Goal: Task Accomplishment & Management: Manage account settings

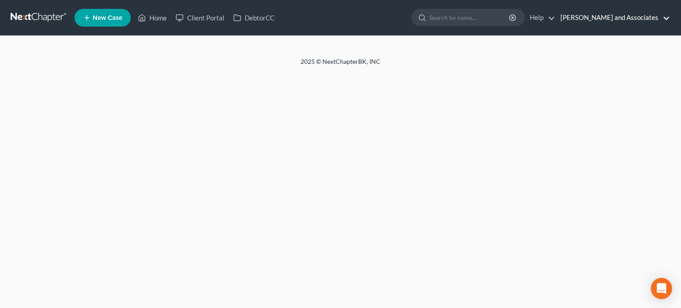
click at [626, 22] on link "[PERSON_NAME] and Associates" at bounding box center [613, 18] width 114 height 16
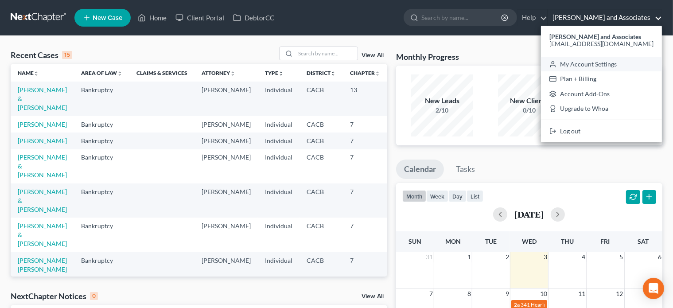
click at [590, 59] on link "My Account Settings" at bounding box center [601, 64] width 121 height 15
select select "23"
select select "4"
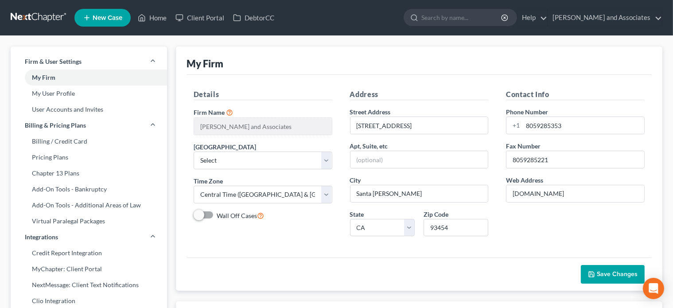
scroll to position [44, 0]
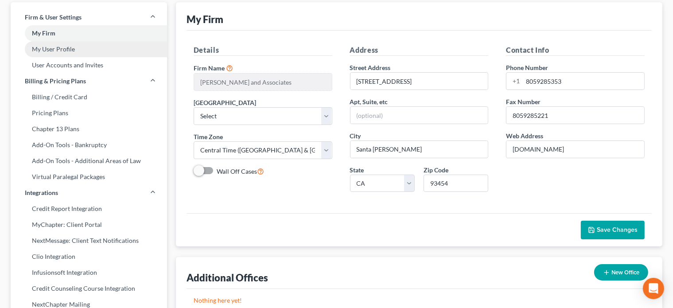
click at [83, 43] on link "My User Profile" at bounding box center [89, 49] width 156 height 16
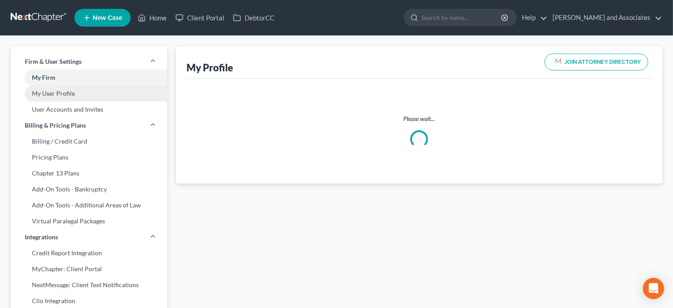
select select "4"
select select "7"
select select "attorney"
select select "1"
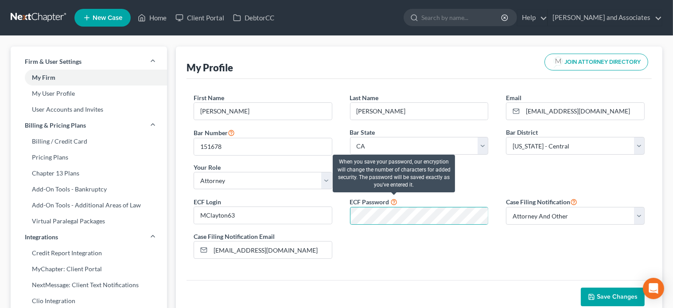
click at [394, 202] on icon at bounding box center [394, 201] width 7 height 8
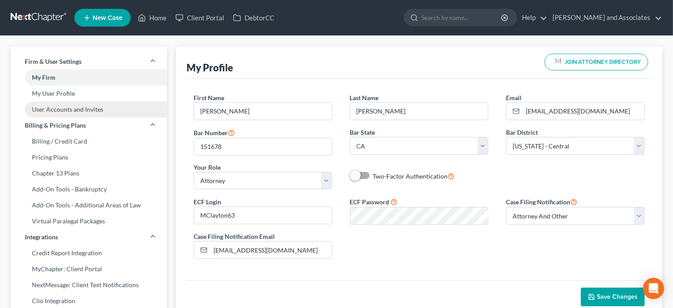
click at [65, 103] on link "User Accounts and Invites" at bounding box center [89, 110] width 156 height 16
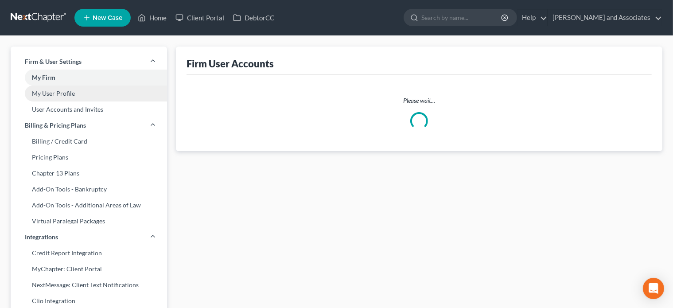
select select "1"
select select "0"
select select "1"
select select "2"
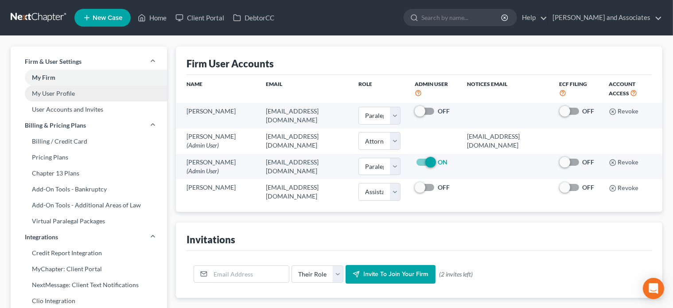
click at [65, 97] on link "My User Profile" at bounding box center [89, 94] width 156 height 16
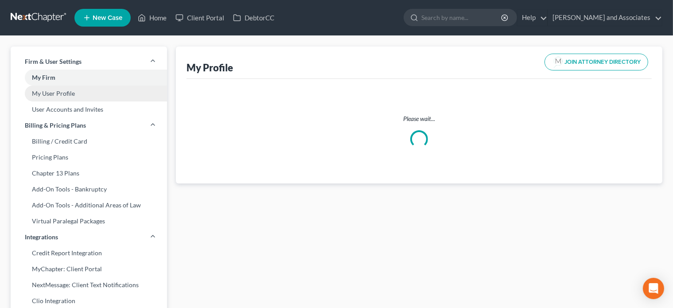
select select "4"
select select "7"
select select "attorney"
select select "1"
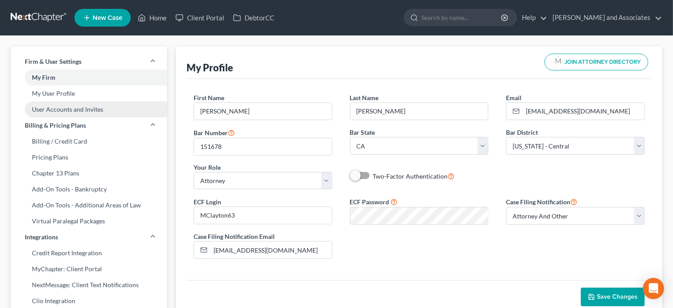
click at [67, 107] on link "User Accounts and Invites" at bounding box center [89, 110] width 156 height 16
select select "1"
select select "0"
select select "1"
select select "2"
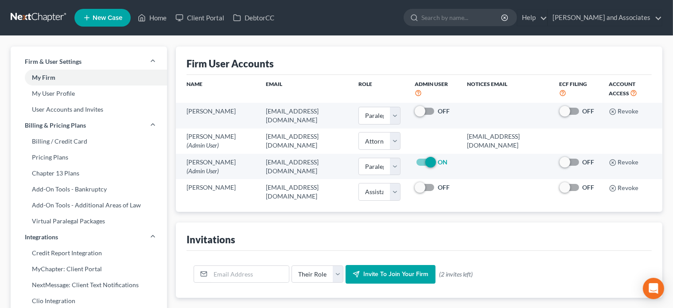
click at [27, 20] on link at bounding box center [39, 18] width 57 height 16
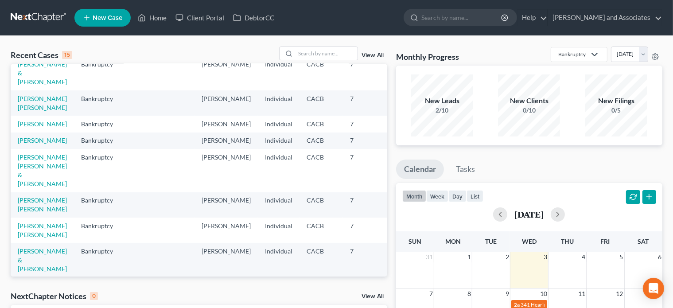
scroll to position [177, 0]
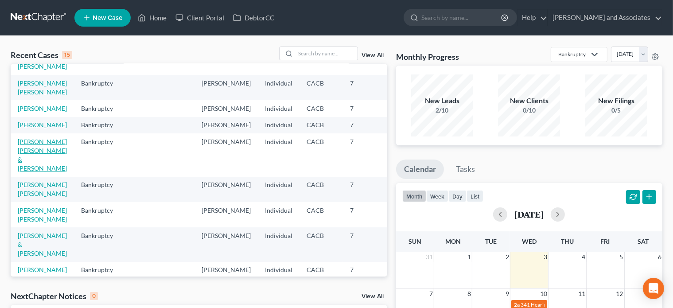
click at [31, 172] on link "[PERSON_NAME] [PERSON_NAME] & [PERSON_NAME]" at bounding box center [42, 155] width 49 height 34
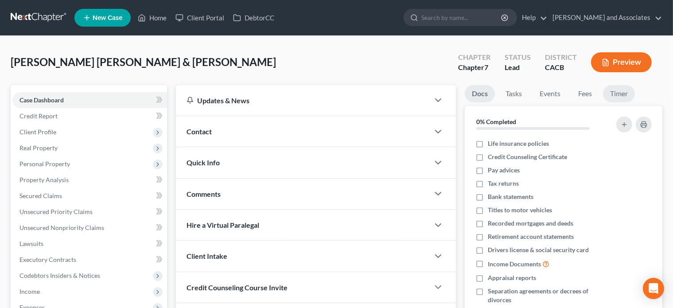
click at [625, 97] on link "Timer" at bounding box center [619, 93] width 32 height 17
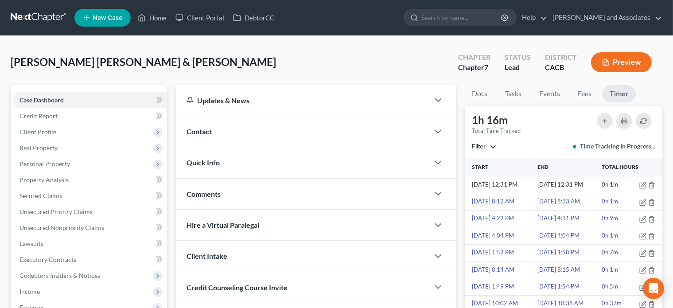
click at [32, 18] on link at bounding box center [39, 18] width 57 height 16
